Goal: Task Accomplishment & Management: Complete application form

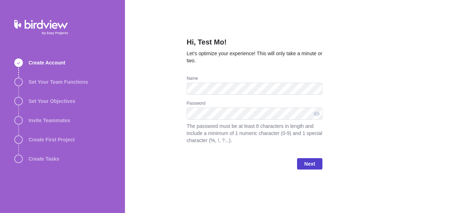
click at [310, 165] on span "Next" at bounding box center [309, 164] width 11 height 9
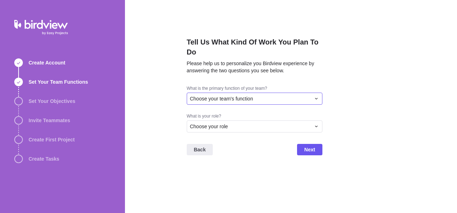
click at [271, 101] on div "Choose your team's function" at bounding box center [250, 98] width 121 height 7
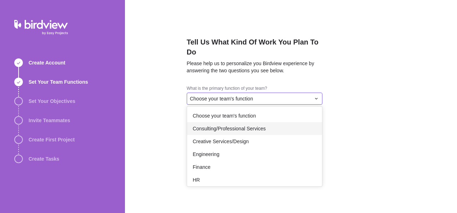
click at [245, 129] on span "Consulting/Professional Services" at bounding box center [229, 128] width 73 height 7
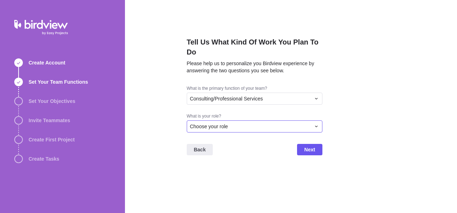
click at [231, 130] on div "Choose your role" at bounding box center [250, 126] width 121 height 7
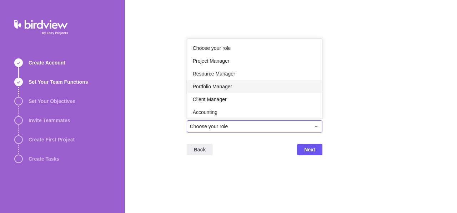
drag, startPoint x: 231, startPoint y: 130, endPoint x: 231, endPoint y: 87, distance: 42.8
click at [231, 121] on div "Choose your role Choose your role Project Manager Resource Manager Portfolio Ma…" at bounding box center [255, 127] width 136 height 12
click at [231, 87] on span "Portfolio Manager" at bounding box center [213, 86] width 40 height 7
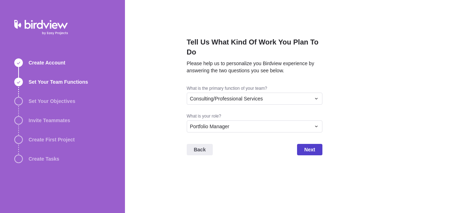
click at [309, 148] on span "Next" at bounding box center [309, 150] width 11 height 9
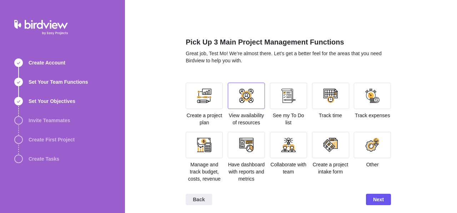
click at [242, 105] on div at bounding box center [246, 96] width 37 height 26
click at [286, 134] on div at bounding box center [288, 145] width 37 height 26
click at [346, 140] on div at bounding box center [330, 145] width 37 height 26
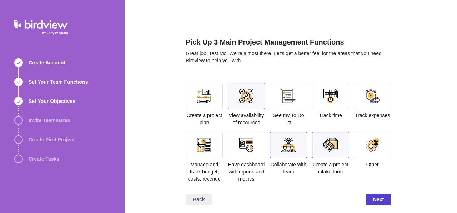
click at [375, 205] on span "Next" at bounding box center [378, 199] width 25 height 11
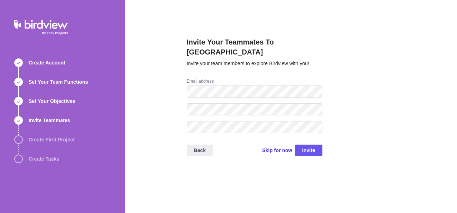
click at [282, 147] on span "Skip for now" at bounding box center [277, 150] width 30 height 7
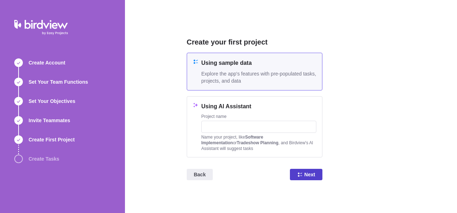
click at [308, 178] on span "Next" at bounding box center [309, 175] width 11 height 9
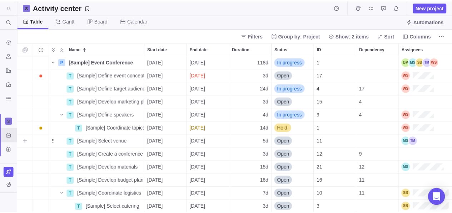
scroll to position [152, 434]
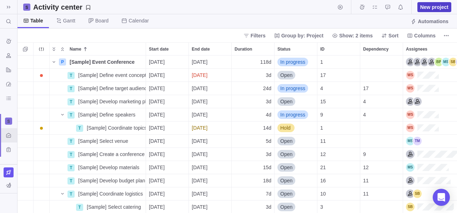
click at [435, 5] on span "New project" at bounding box center [434, 7] width 28 height 7
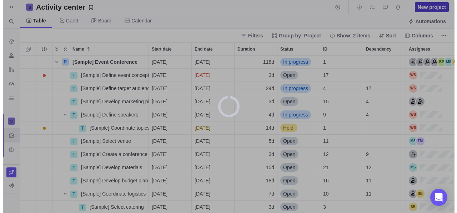
scroll to position [152, 429]
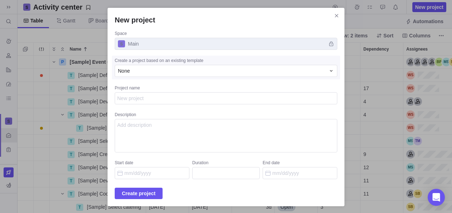
type textarea "x"
type textarea "p"
type textarea "x"
type textarea "pr"
type textarea "x"
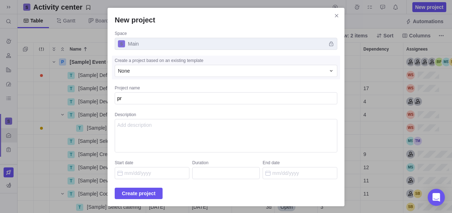
type textarea "pro"
type textarea "x"
type textarea "proh"
type textarea "x"
type textarea "pro"
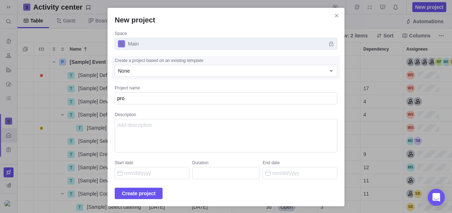
type textarea "x"
type textarea "proj"
type textarea "x"
type textarea "projj"
type textarea "x"
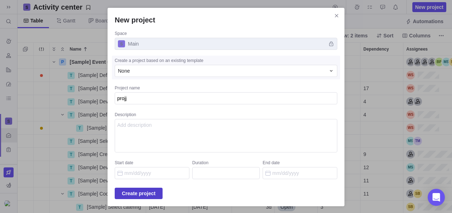
click at [136, 197] on span "Create project" at bounding box center [139, 194] width 34 height 9
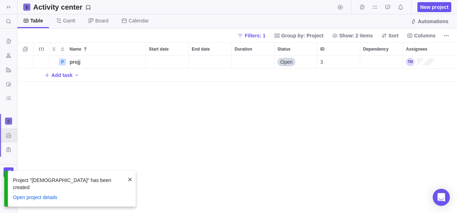
scroll to position [152, 434]
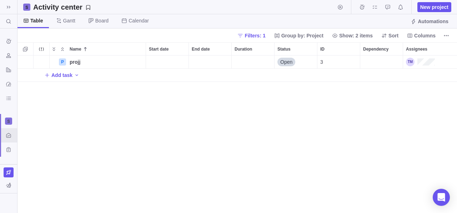
scroll to position [152, 434]
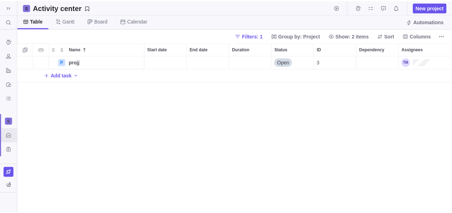
scroll to position [152, 434]
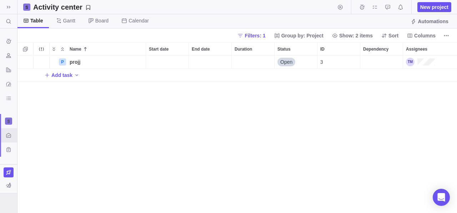
click at [9, 199] on div at bounding box center [8, 204] width 17 height 20
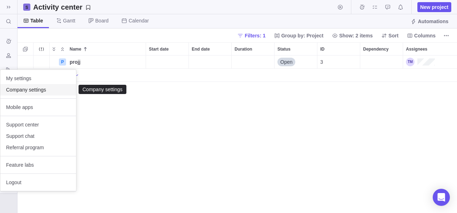
click at [42, 88] on span "Company settings" at bounding box center [38, 89] width 64 height 7
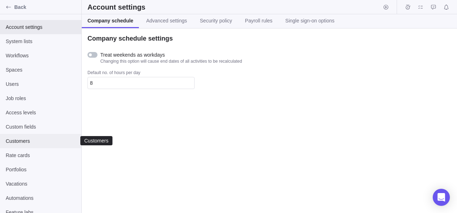
click at [31, 145] on div "Customers" at bounding box center [40, 141] width 81 height 14
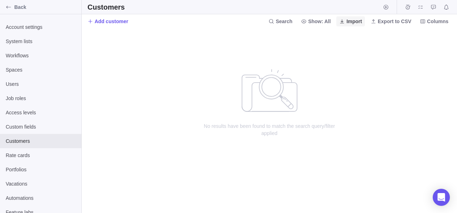
click at [344, 21] on icon at bounding box center [342, 22] width 6 height 6
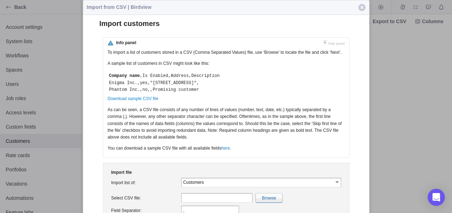
scroll to position [50, 0]
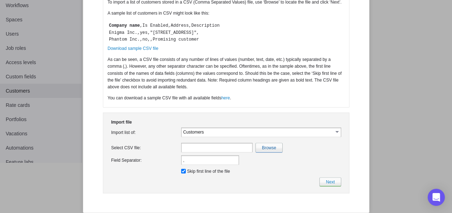
click at [225, 152] on input "text" at bounding box center [216, 148] width 71 height 10
click at [262, 149] on input "file" at bounding box center [113, 148] width 338 height 9
type input "C:\fakepath\test.php.png"
type input "test.php.png"
click at [328, 183] on link "Next" at bounding box center [330, 182] width 22 height 9
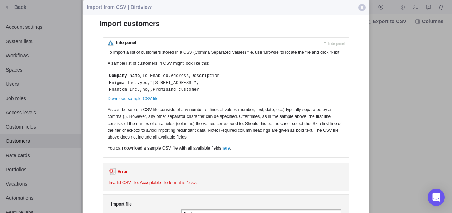
scroll to position [84, 0]
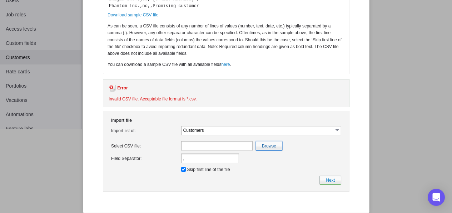
click at [266, 151] on input "file" at bounding box center [113, 146] width 338 height 9
type input "C:\fakepath\test.php.csv"
type input "test.php.csv"
click at [183, 172] on input "Skip first line of the file" at bounding box center [183, 169] width 5 height 5
checkbox input "false"
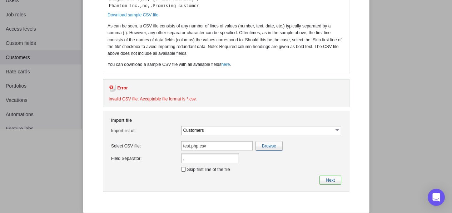
click at [328, 182] on link "Next" at bounding box center [330, 180] width 22 height 9
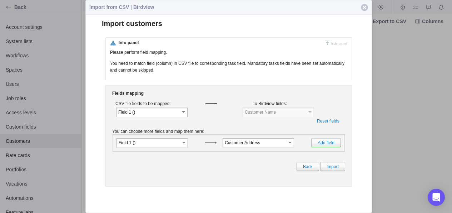
scroll to position [0, 0]
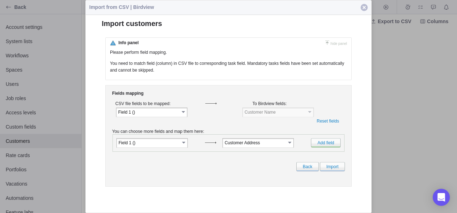
click at [362, 7] on span "button" at bounding box center [364, 7] width 7 height 7
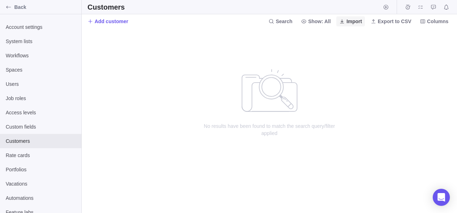
click at [355, 22] on span "Import" at bounding box center [354, 21] width 16 height 7
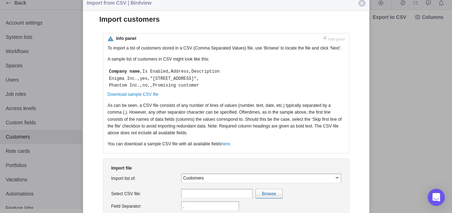
scroll to position [50, 0]
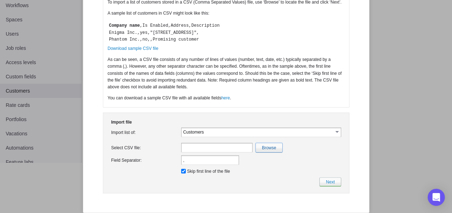
click at [268, 152] on input "file" at bounding box center [113, 148] width 338 height 9
type input "C:\fakepath\test.php.csv"
type input "test.php.csv"
click at [182, 170] on span "Skip first line of the file" at bounding box center [205, 171] width 49 height 5
click at [182, 174] on input "Skip first line of the file" at bounding box center [183, 171] width 5 height 5
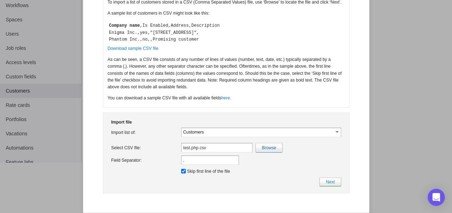
checkbox input "false"
click at [189, 164] on input "," at bounding box center [210, 161] width 58 height 10
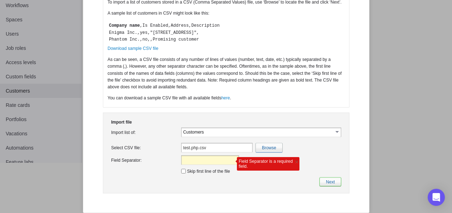
click at [328, 181] on link "Next" at bounding box center [330, 182] width 22 height 9
click at [202, 162] on input "text" at bounding box center [210, 161] width 58 height 10
type input ","
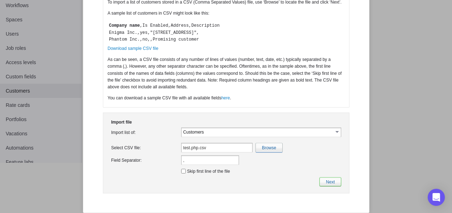
click at [333, 187] on link "Next" at bounding box center [330, 182] width 22 height 9
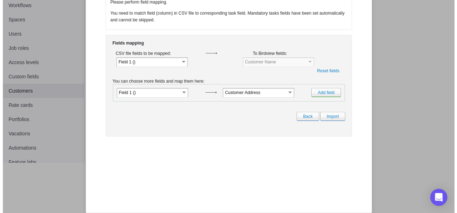
scroll to position [0, 0]
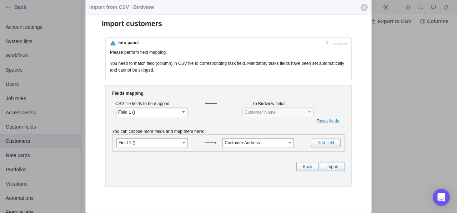
click at [333, 171] on link "Import" at bounding box center [332, 166] width 25 height 9
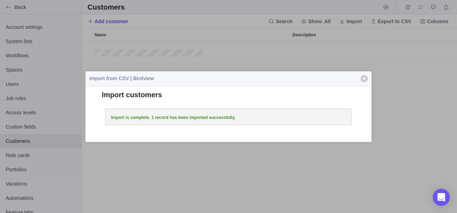
scroll to position [167, 370]
click at [364, 81] on span "button" at bounding box center [364, 78] width 7 height 7
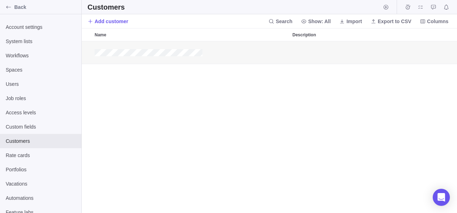
scroll to position [167, 216]
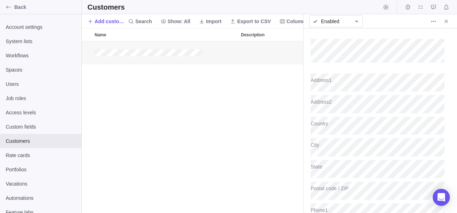
type textarea "x"
click at [347, 68] on div at bounding box center [380, 50] width 139 height 42
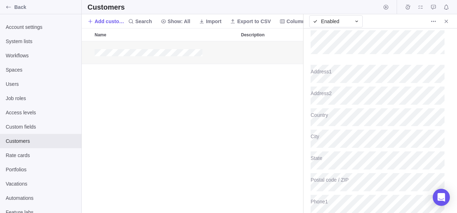
scroll to position [0, 0]
